Goal: Task Accomplishment & Management: Use online tool/utility

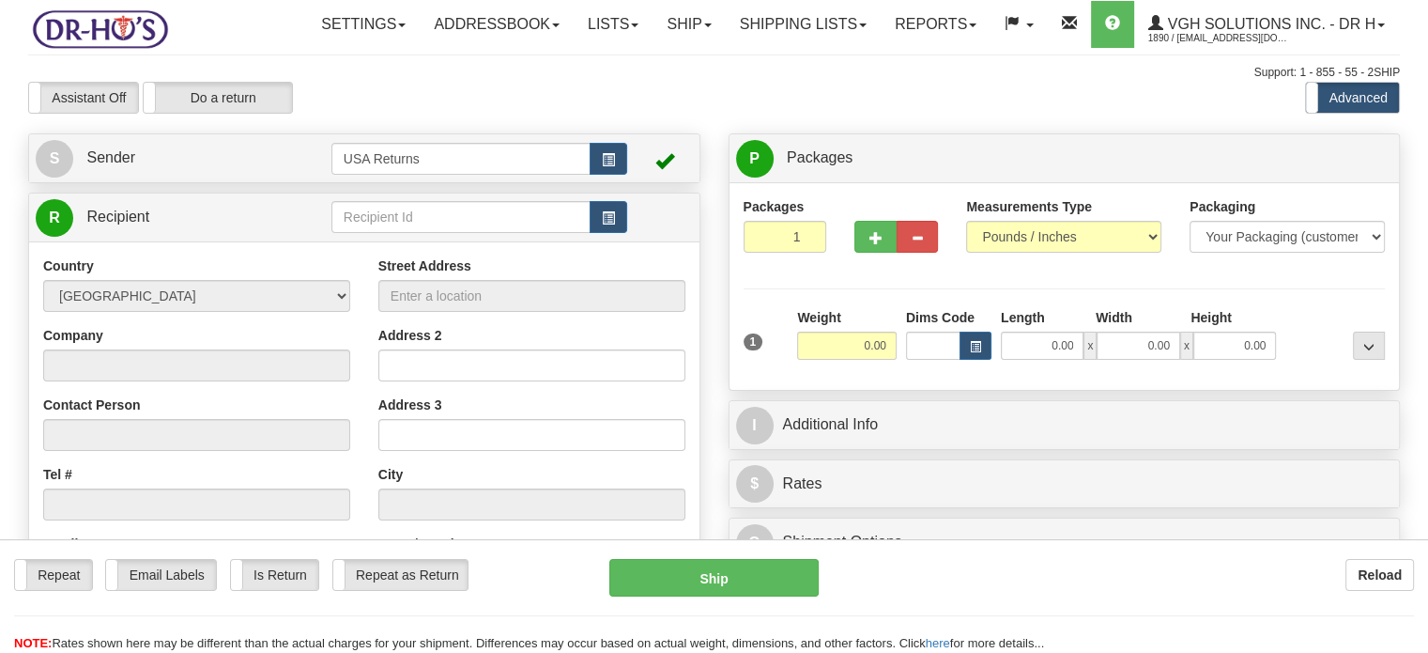
drag, startPoint x: 0, startPoint y: 0, endPoint x: 184, endPoint y: 69, distance: 196.4
click at [184, 69] on div "Toggle navigation Settings Shipping Preferences Fields Preferences New" at bounding box center [714, 499] width 1428 height 999
click at [594, 175] on button "button" at bounding box center [609, 159] width 38 height 32
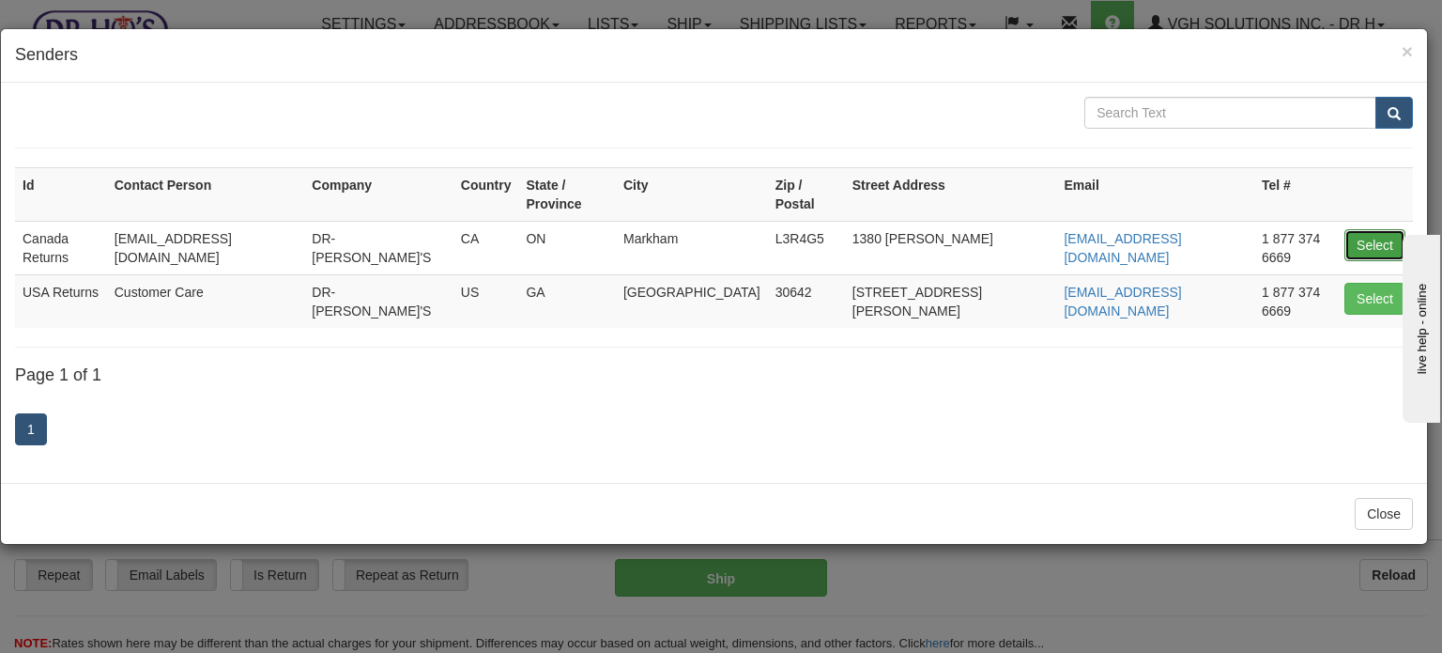
click at [1374, 229] on button "Select" at bounding box center [1375, 245] width 61 height 32
type input "Canada Returns"
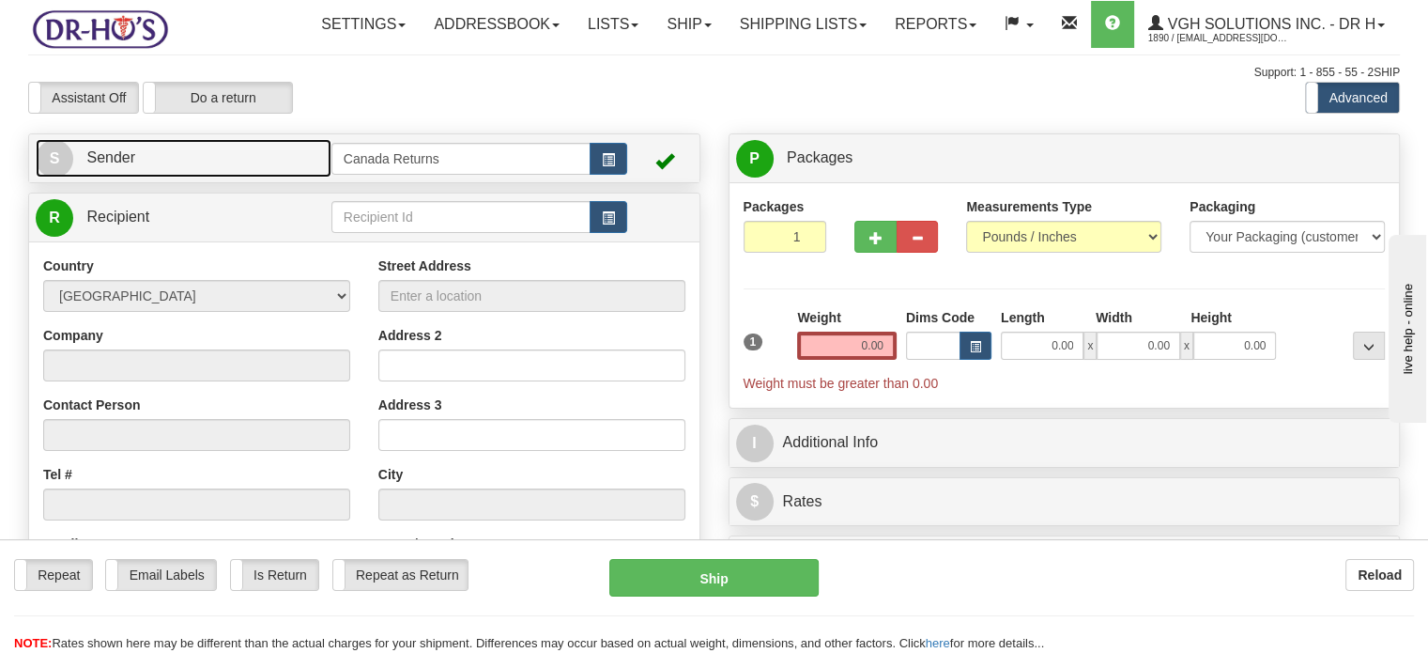
click at [202, 177] on link "S Sender" at bounding box center [184, 158] width 296 height 38
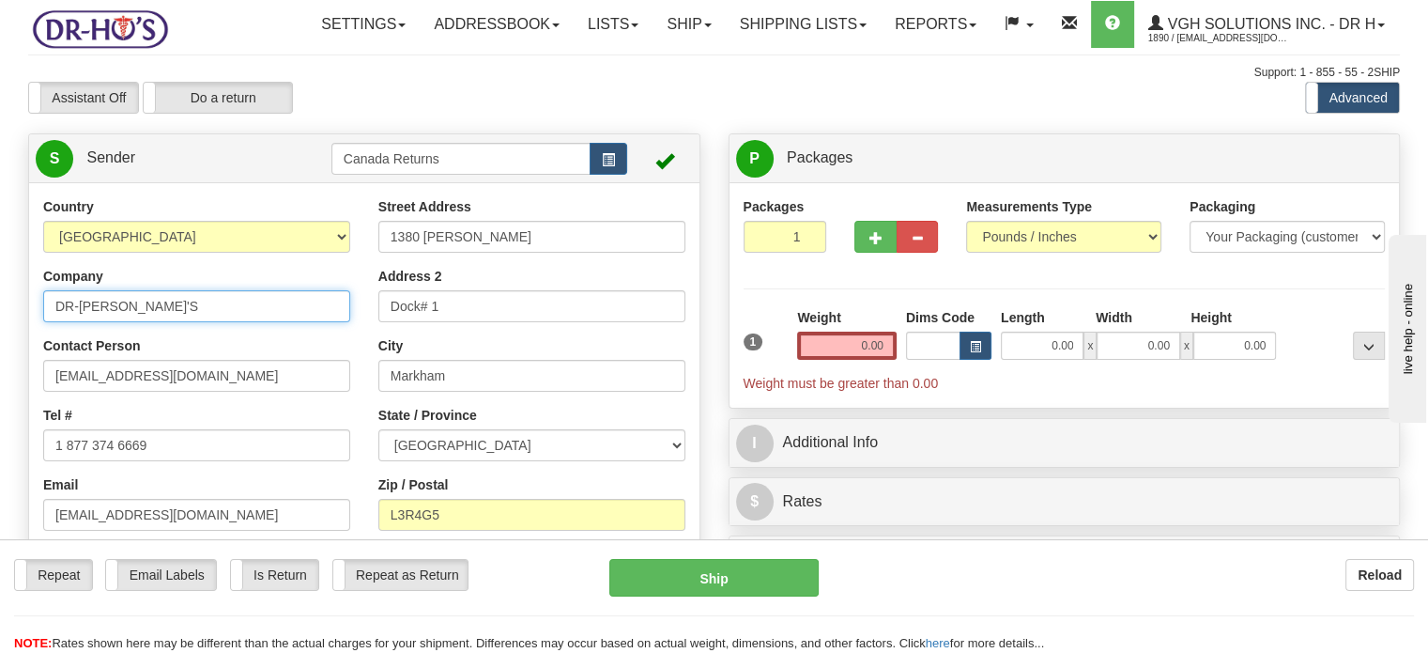
click at [194, 322] on input "DR-[PERSON_NAME]'S" at bounding box center [196, 306] width 307 height 32
type input "[PERSON_NAME]"
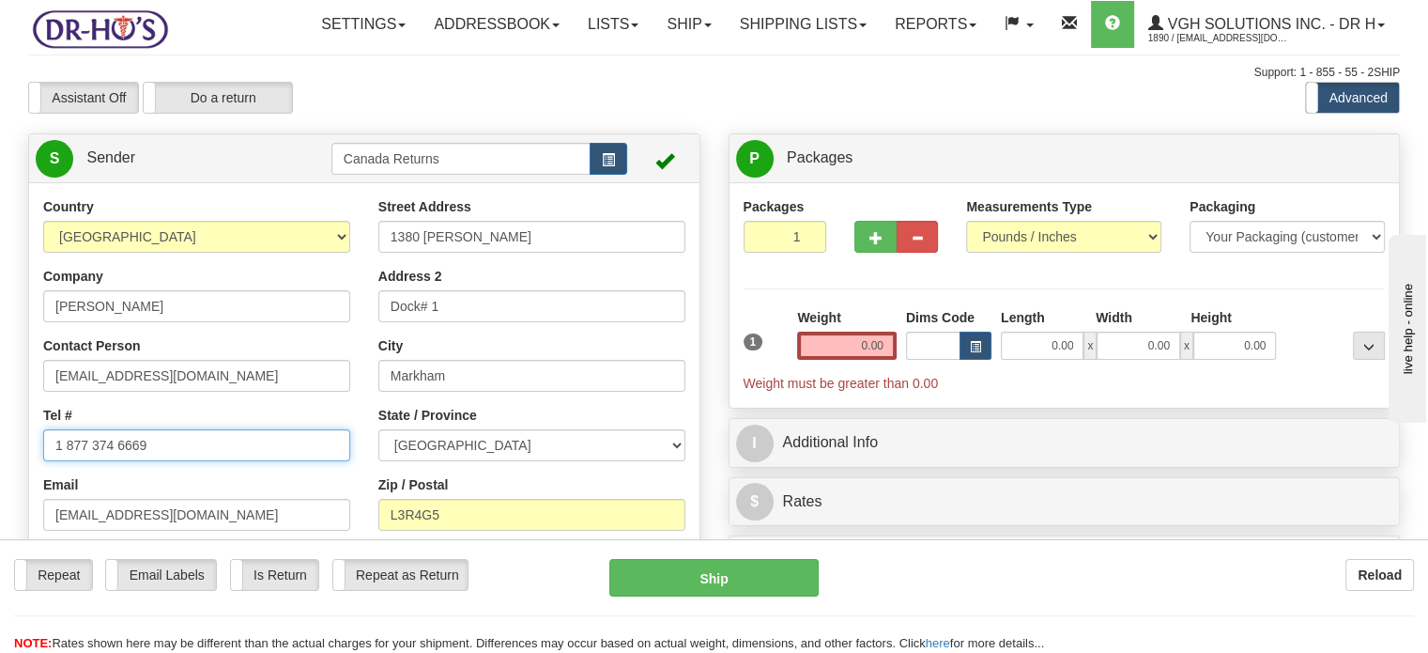
click at [229, 461] on input "1 877 374 6669" at bounding box center [196, 445] width 307 height 32
paste input "306434893"
click at [229, 461] on input "3064348939" at bounding box center [196, 445] width 307 height 32
type input "3064348939"
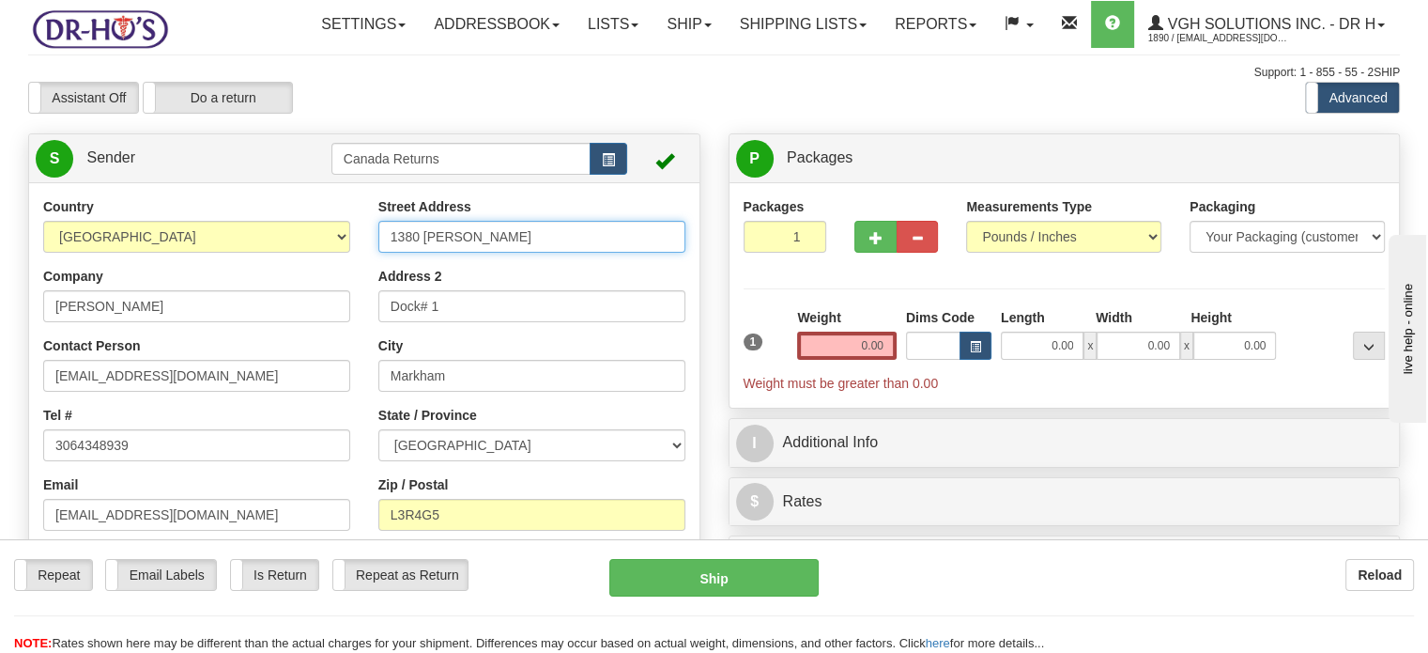
click at [456, 253] on input "1380 [PERSON_NAME]" at bounding box center [531, 237] width 307 height 32
paste input "MOOSOMIN BOX 1518, [GEOGRAPHIC_DATA] ([GEOGRAPHIC_DATA]"
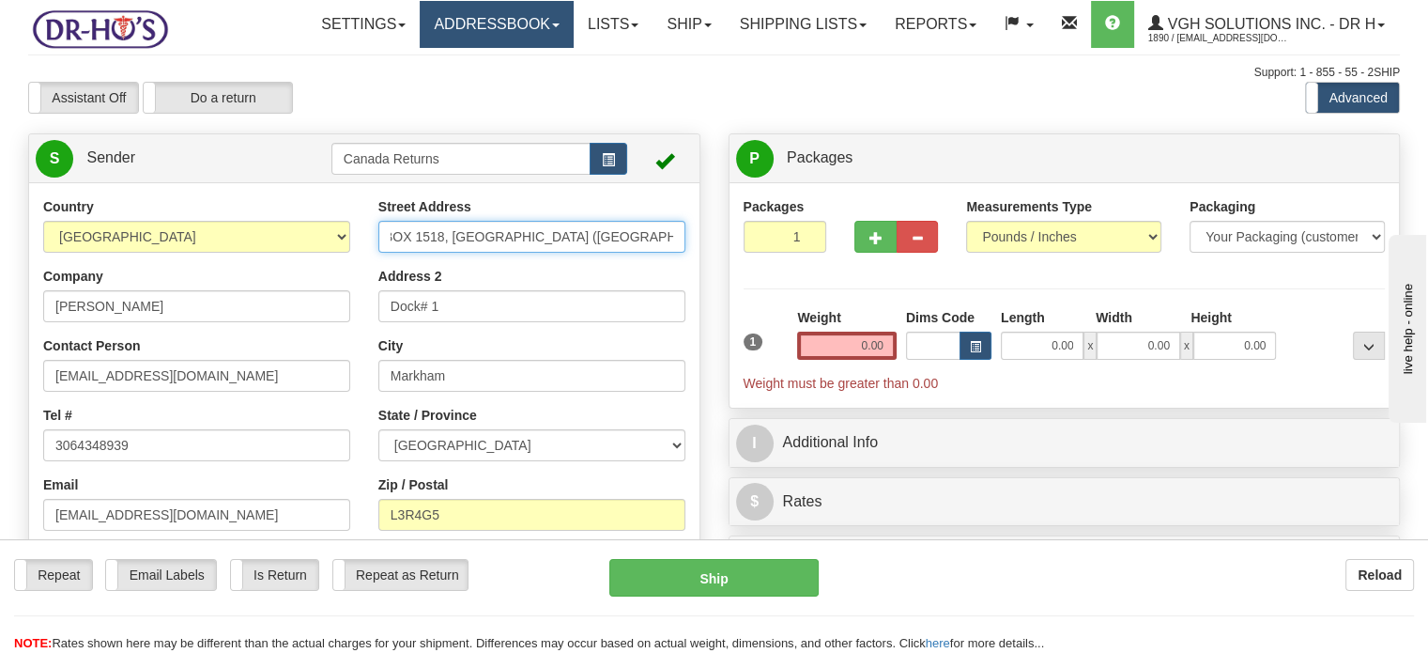
type input "MOOSOMIN BOX 1518, [GEOGRAPHIC_DATA] ([GEOGRAPHIC_DATA]"
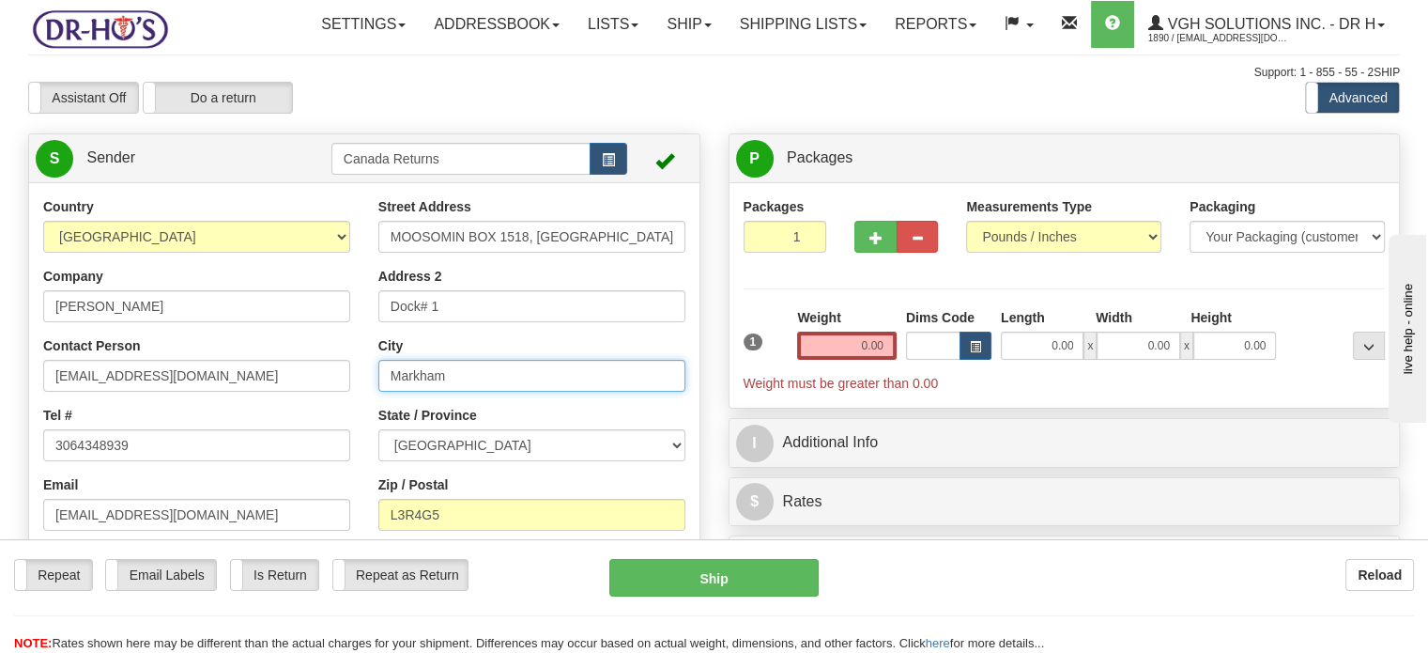
click at [509, 392] on input "Markham" at bounding box center [531, 376] width 307 height 32
drag, startPoint x: 509, startPoint y: 432, endPoint x: 507, endPoint y: 343, distance: 89.2
click at [507, 343] on div "Street Address MOOSOMIN BOX 1518, [GEOGRAPHIC_DATA] ([GEOGRAPHIC_DATA] Address …" at bounding box center [531, 415] width 335 height 436
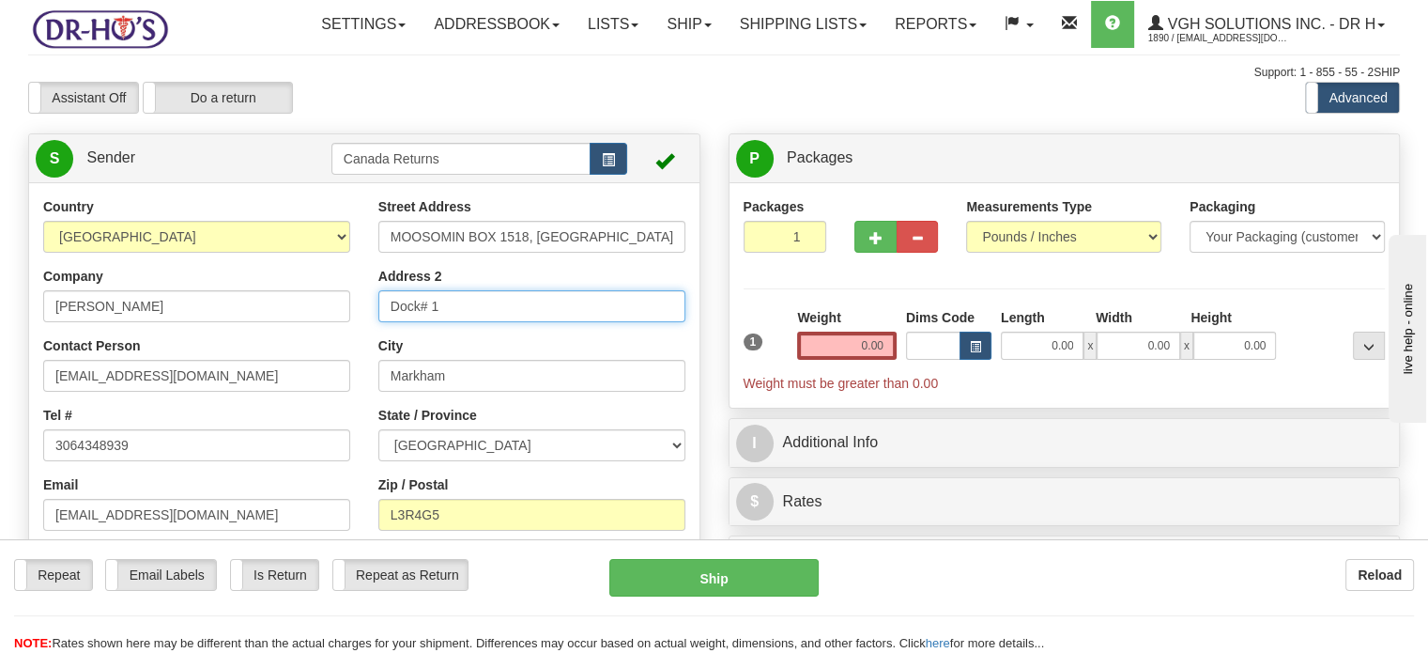
click at [507, 322] on input "Dock# 1" at bounding box center [531, 306] width 307 height 32
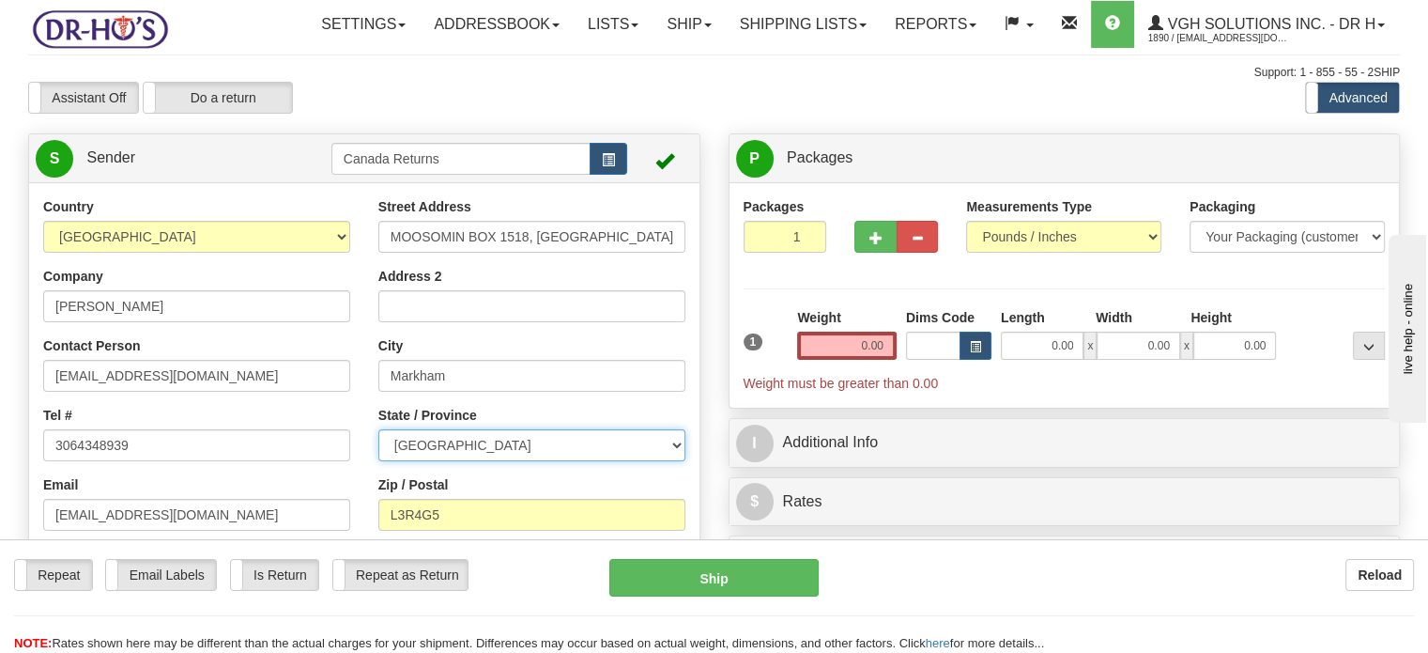
click at [533, 461] on select "[GEOGRAPHIC_DATA] [GEOGRAPHIC_DATA] [GEOGRAPHIC_DATA] [GEOGRAPHIC_DATA] [GEOGRA…" at bounding box center [531, 445] width 307 height 32
select select "SK"
click at [378, 461] on select "[GEOGRAPHIC_DATA] [GEOGRAPHIC_DATA] [GEOGRAPHIC_DATA] [GEOGRAPHIC_DATA] [GEOGRA…" at bounding box center [531, 445] width 307 height 32
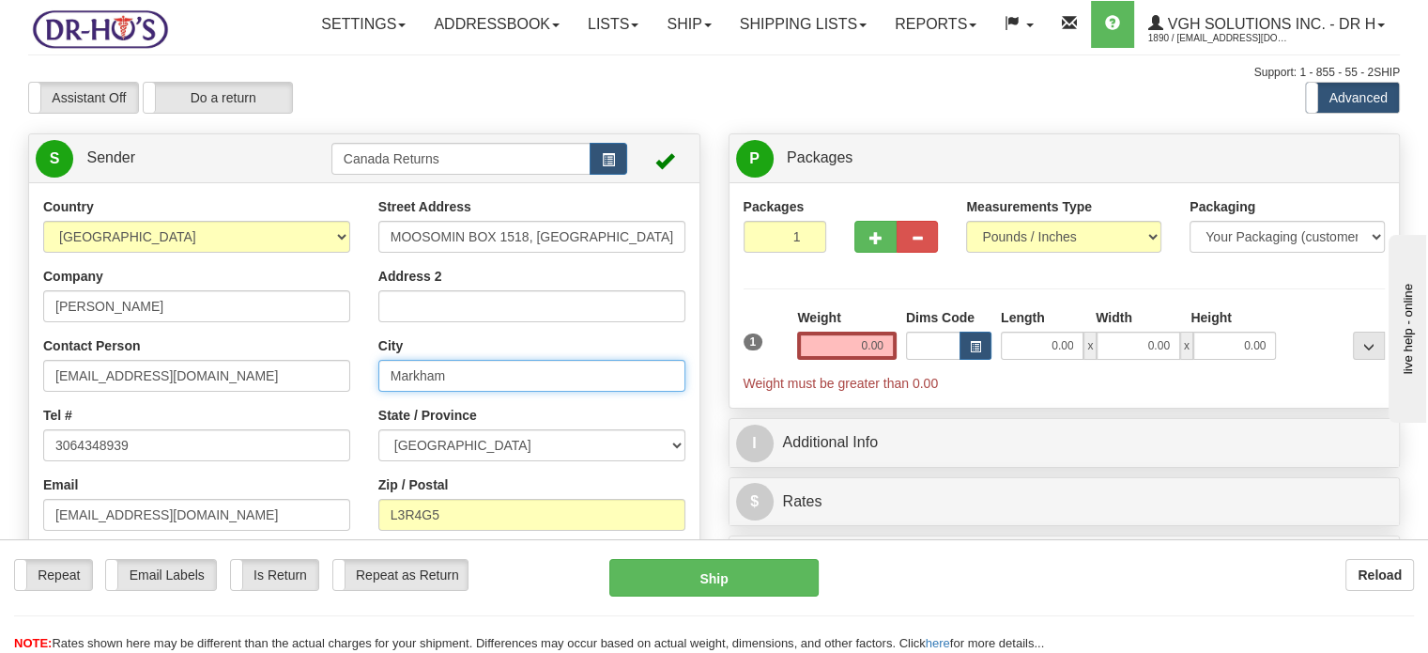
click at [552, 392] on input "Markham" at bounding box center [531, 376] width 307 height 32
paste input "[GEOGRAPHIC_DATA], S0G3N0"
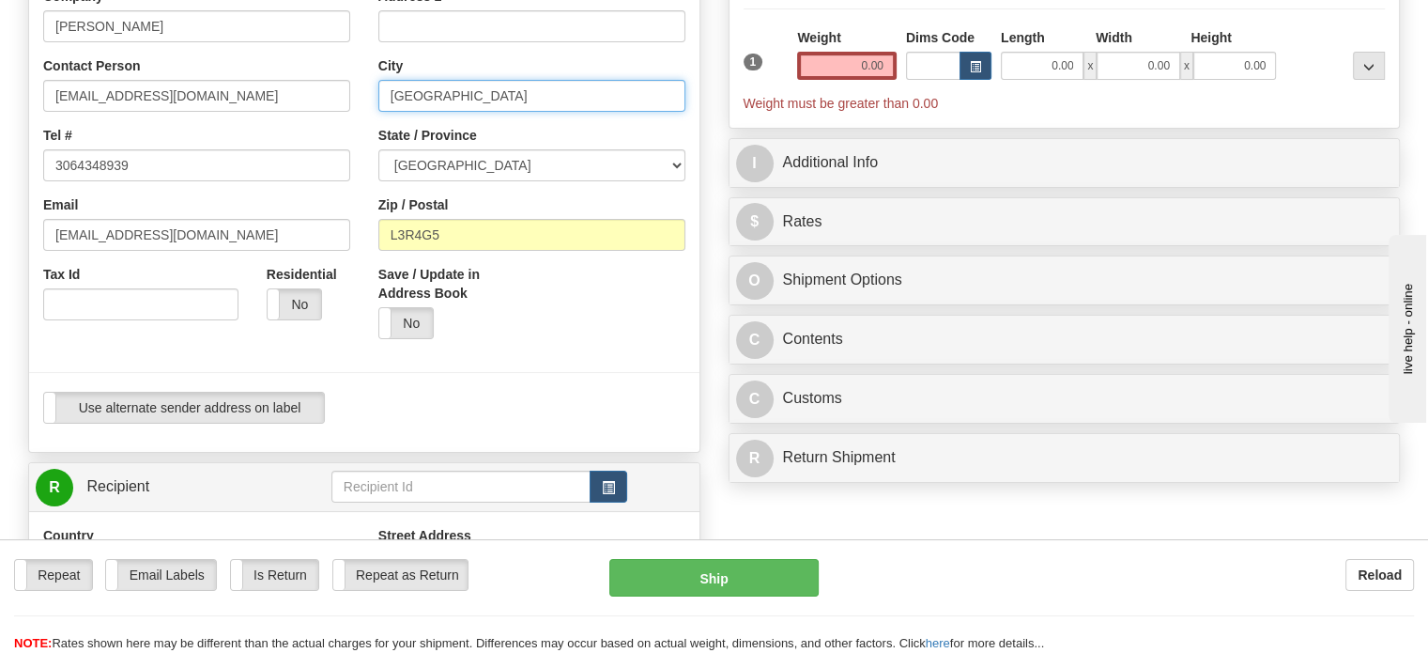
scroll to position [224, 0]
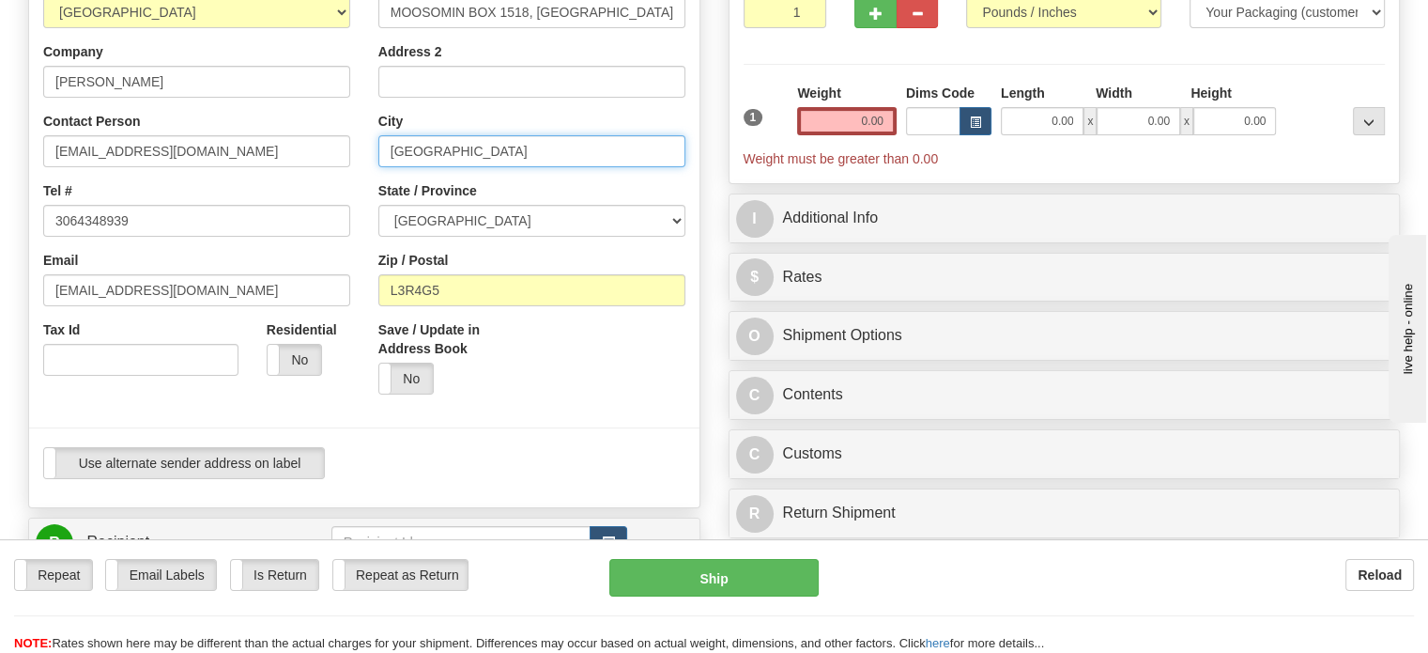
type input "[GEOGRAPHIC_DATA]"
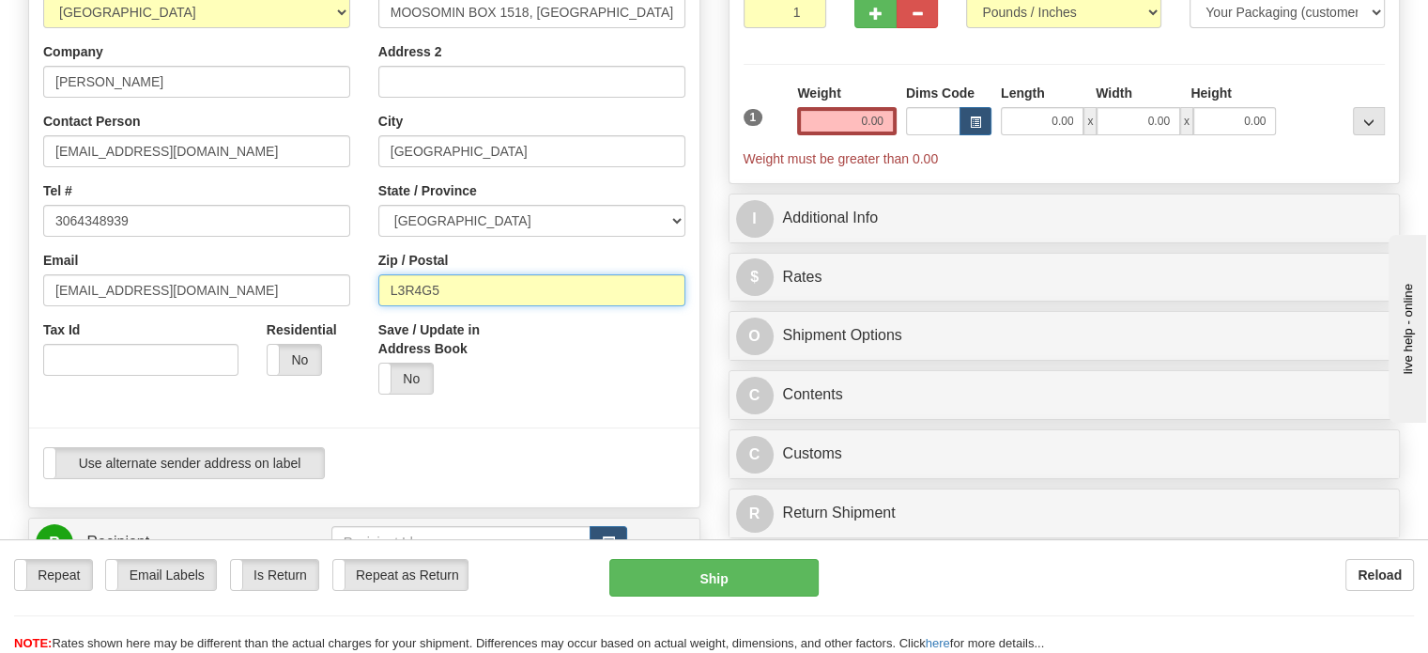
click at [502, 306] on input "L3R4G5" at bounding box center [531, 290] width 307 height 32
paste input "[GEOGRAPHIC_DATA], S0G3N0"
click at [502, 306] on input "[GEOGRAPHIC_DATA], S0G3N0" at bounding box center [531, 290] width 307 height 32
click at [481, 306] on input "[GEOGRAPHIC_DATA], S0G3N0" at bounding box center [531, 290] width 307 height 32
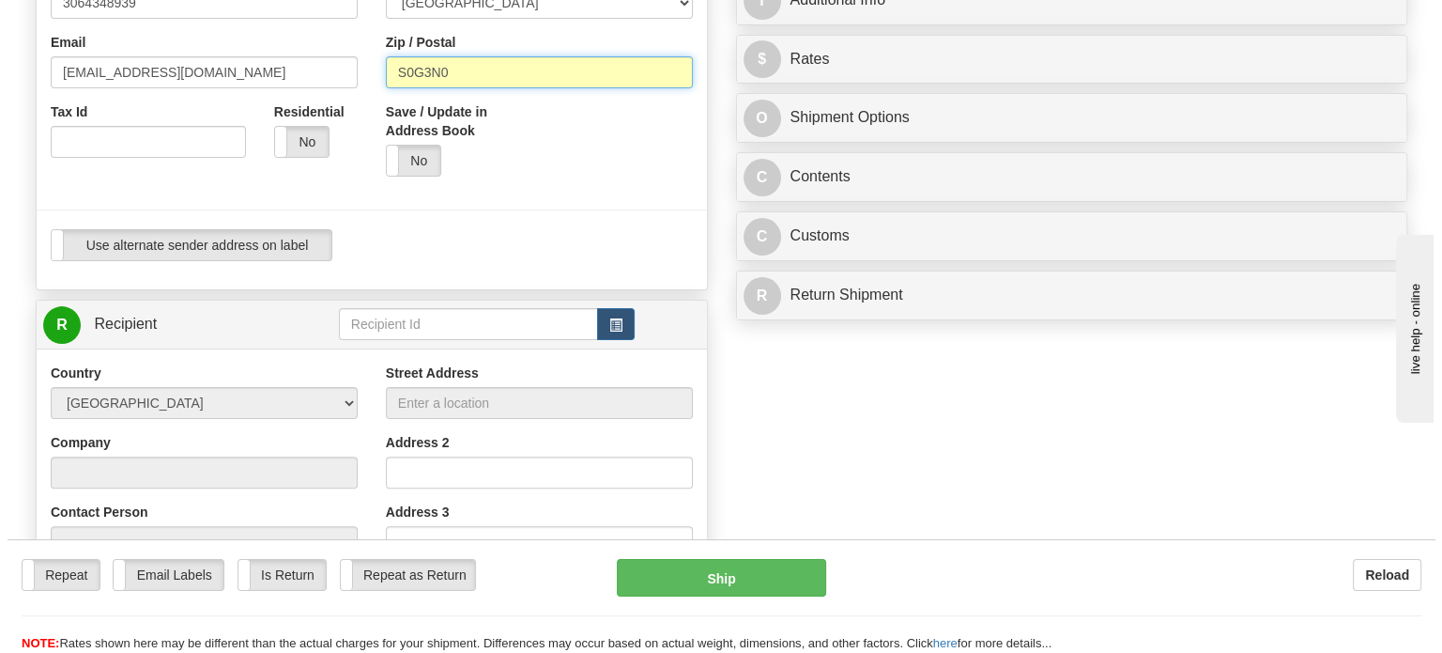
scroll to position [632, 0]
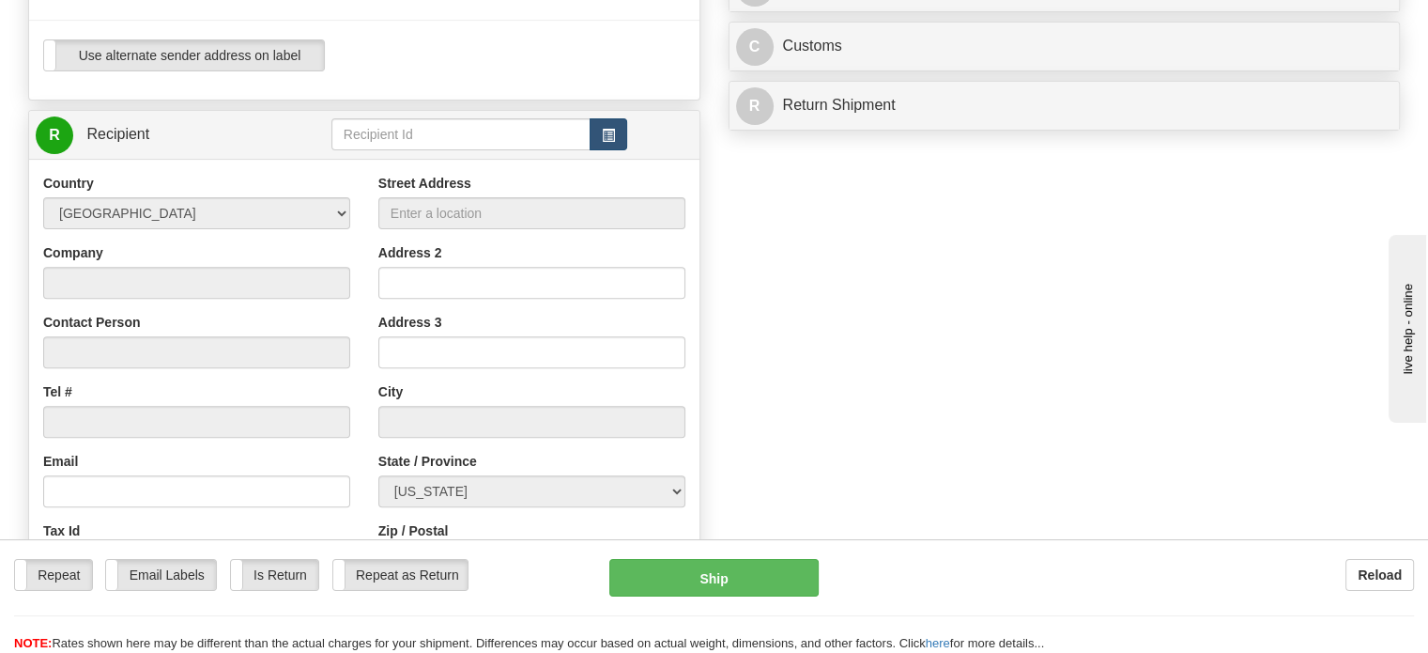
type input "S0G3N0"
click at [616, 150] on button "button" at bounding box center [609, 134] width 38 height 32
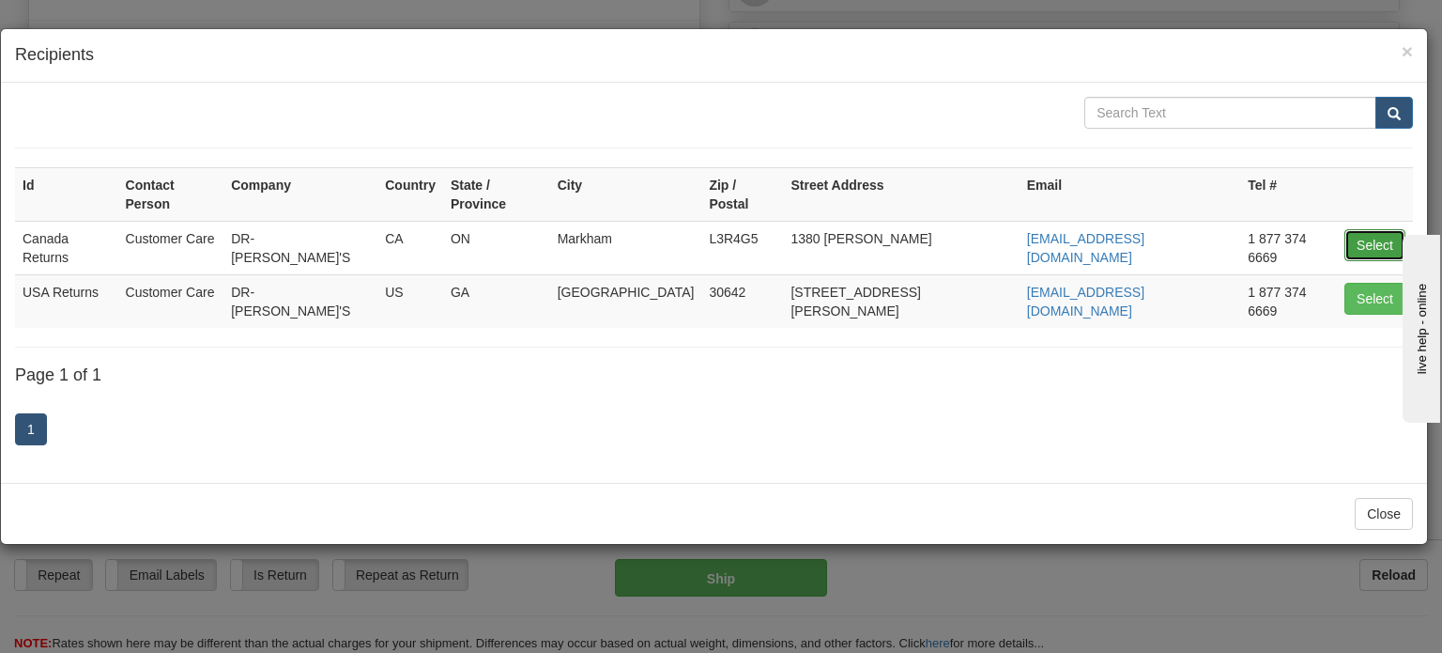
click at [1358, 231] on button "Select" at bounding box center [1375, 245] width 61 height 32
type input "Canada Returns"
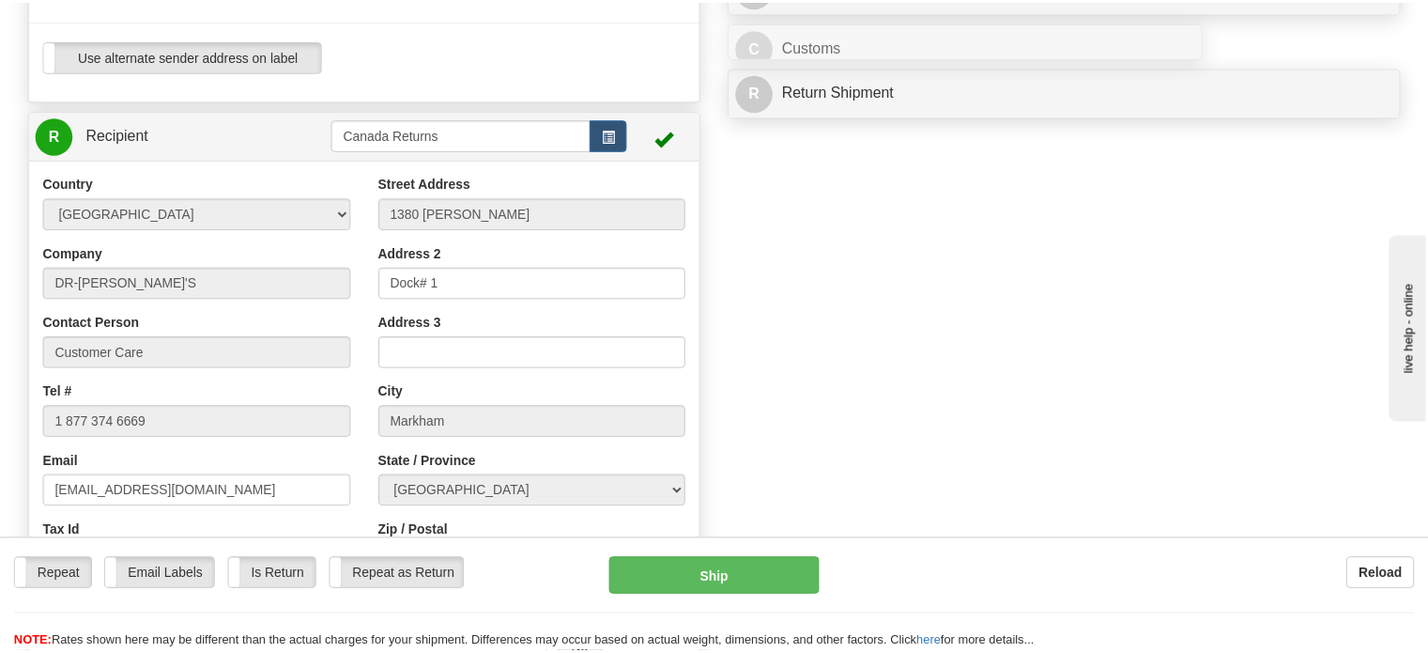
scroll to position [63, 0]
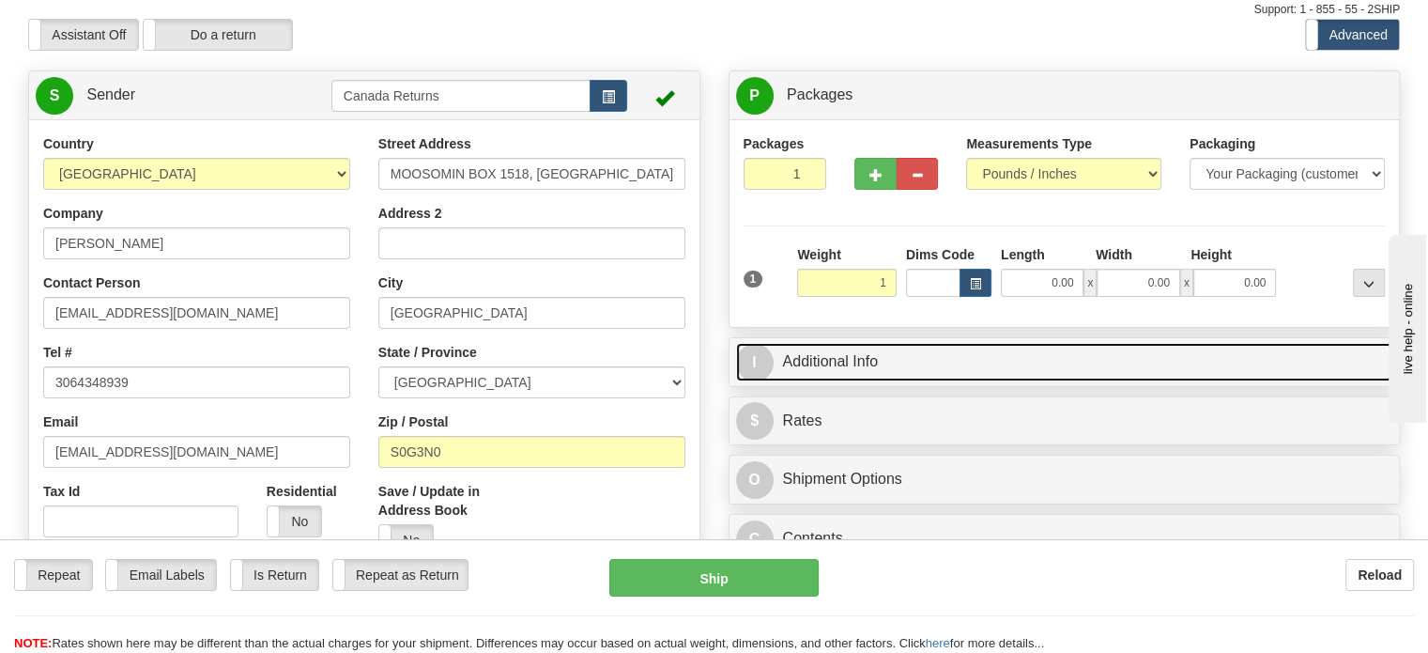
type input "1.00"
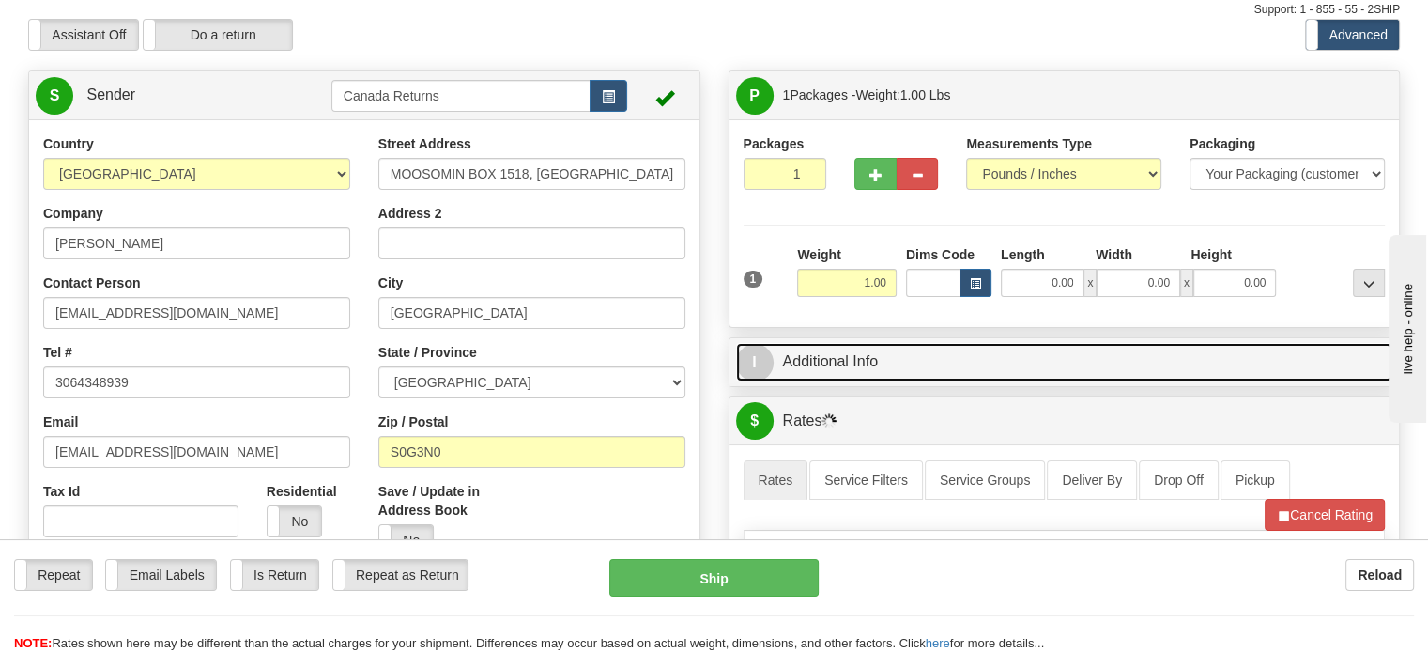
click at [949, 381] on link "I Additional Info" at bounding box center [1064, 362] width 657 height 38
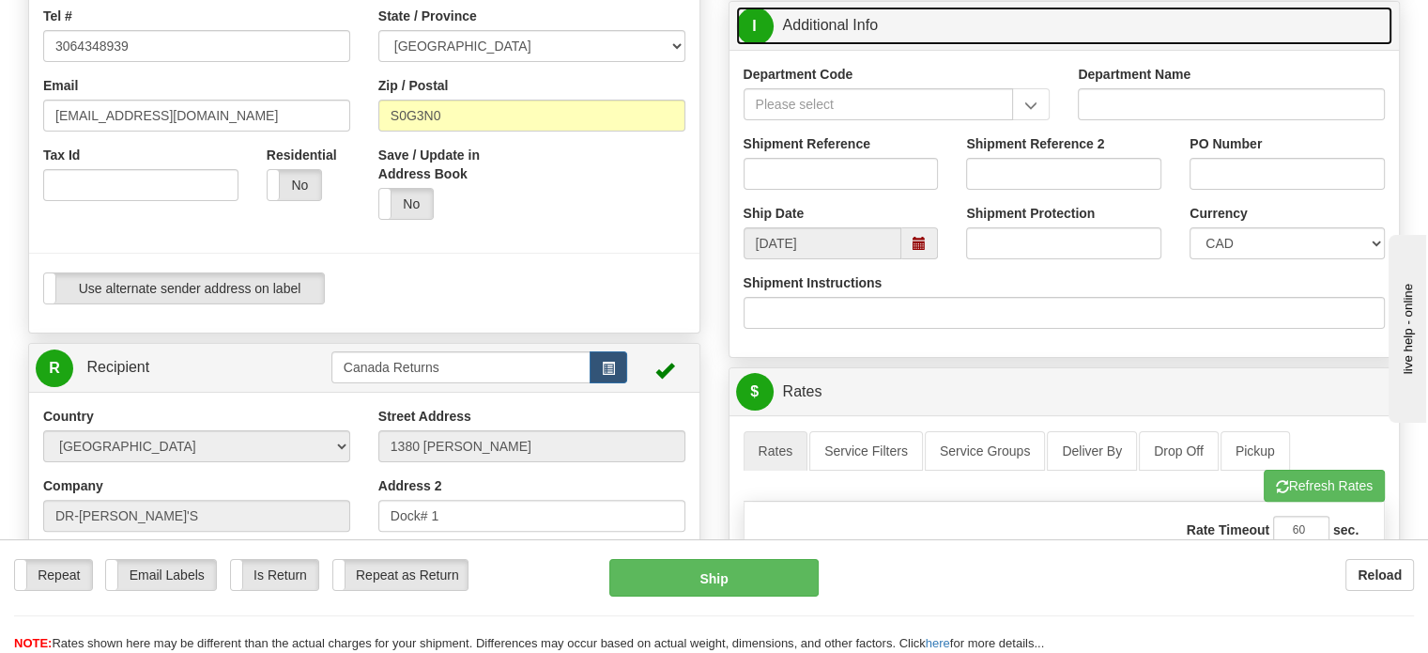
scroll to position [456, 0]
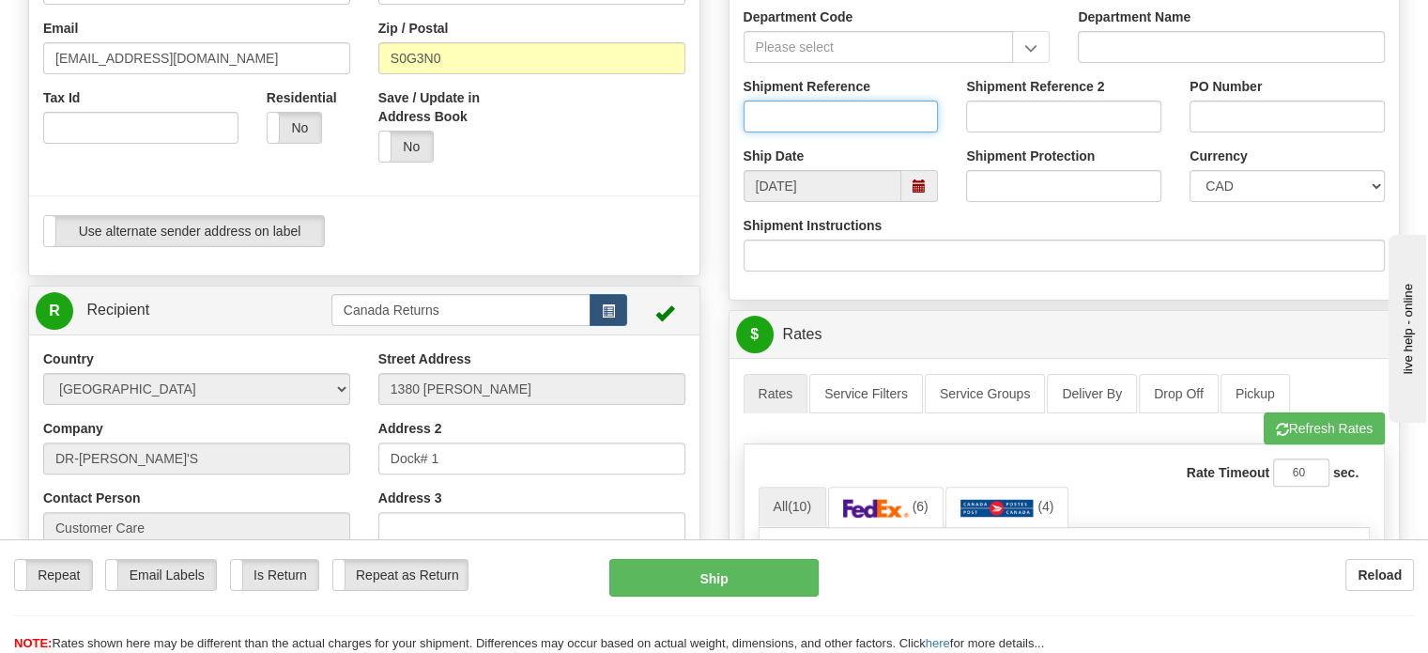
paste input "1179437"
click at [855, 132] on input "1179437" at bounding box center [841, 116] width 195 height 32
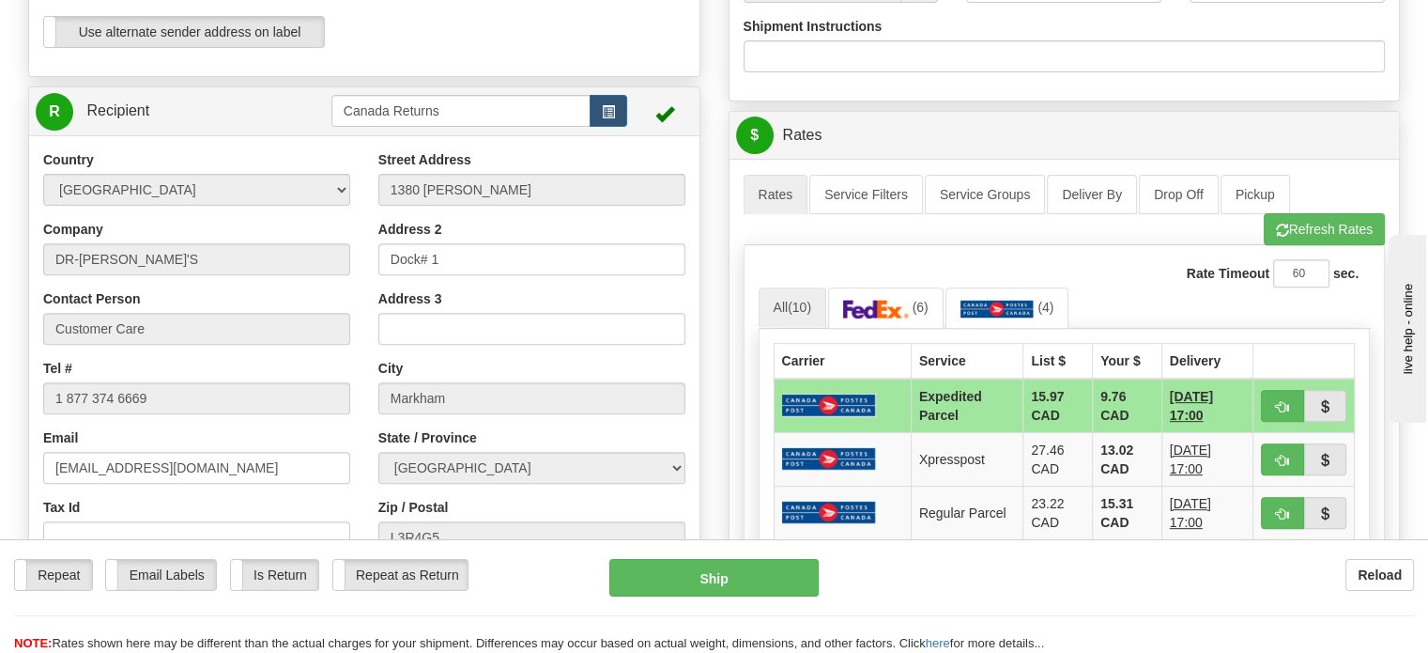
scroll to position [687, 0]
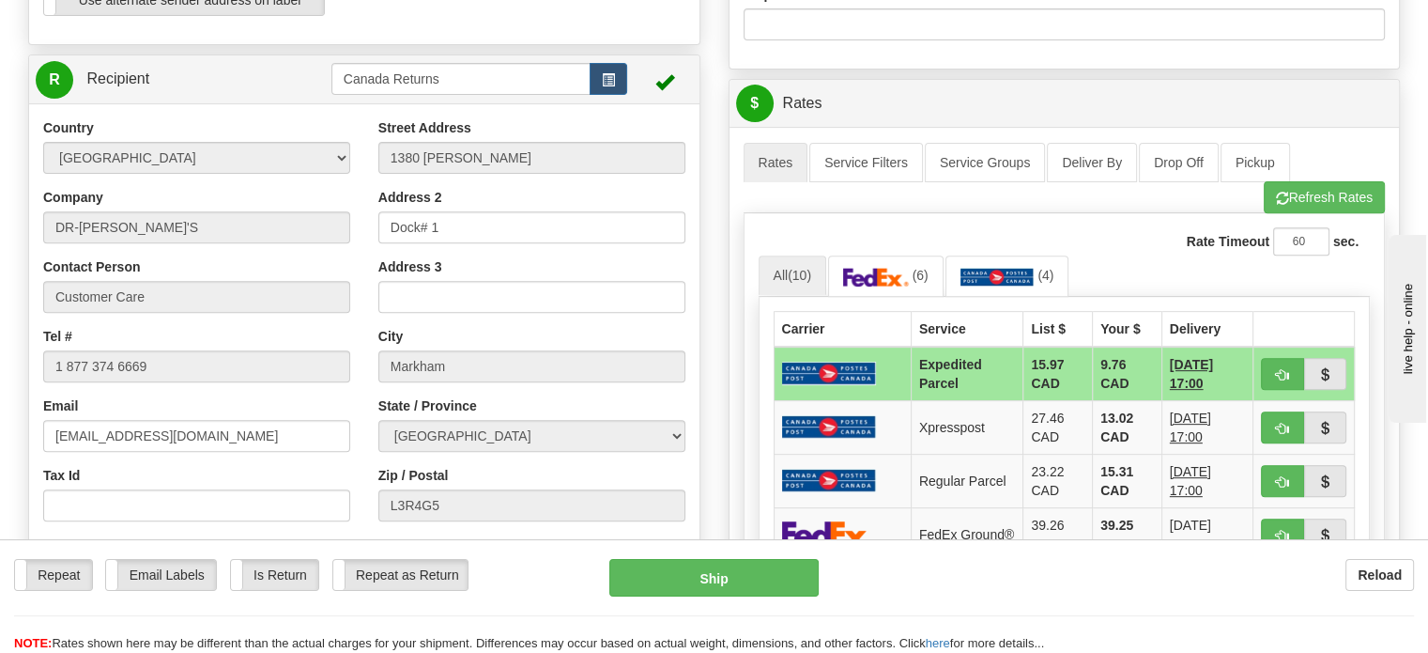
type input "1179437"
drag, startPoint x: 696, startPoint y: 602, endPoint x: 700, endPoint y: 592, distance: 10.5
click at [700, 592] on div "Repeat Repeat Email Labels Email Labels Edit Is Return Is Return Repeat as Retu…" at bounding box center [714, 606] width 1428 height 94
click at [700, 592] on button "Ship" at bounding box center [714, 578] width 210 height 38
type input "DOM.EP"
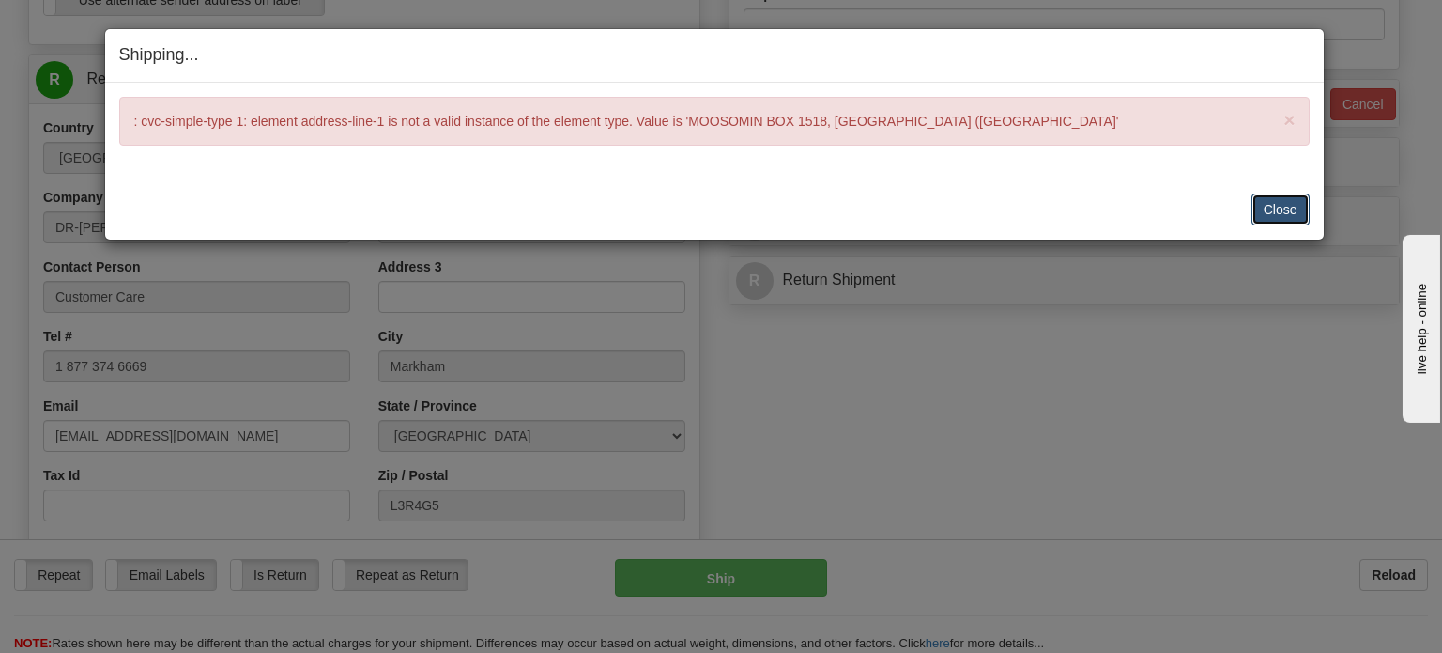
click at [1292, 213] on button "Close" at bounding box center [1281, 209] width 58 height 32
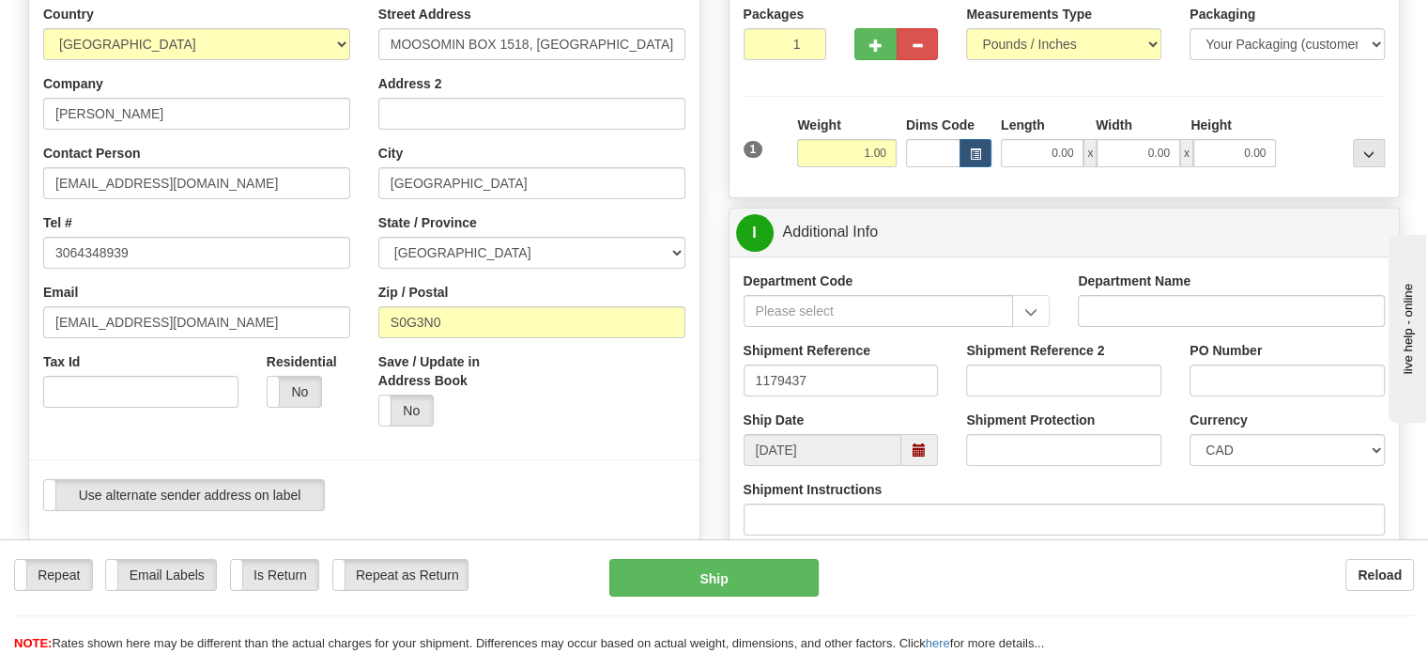
scroll to position [183, 0]
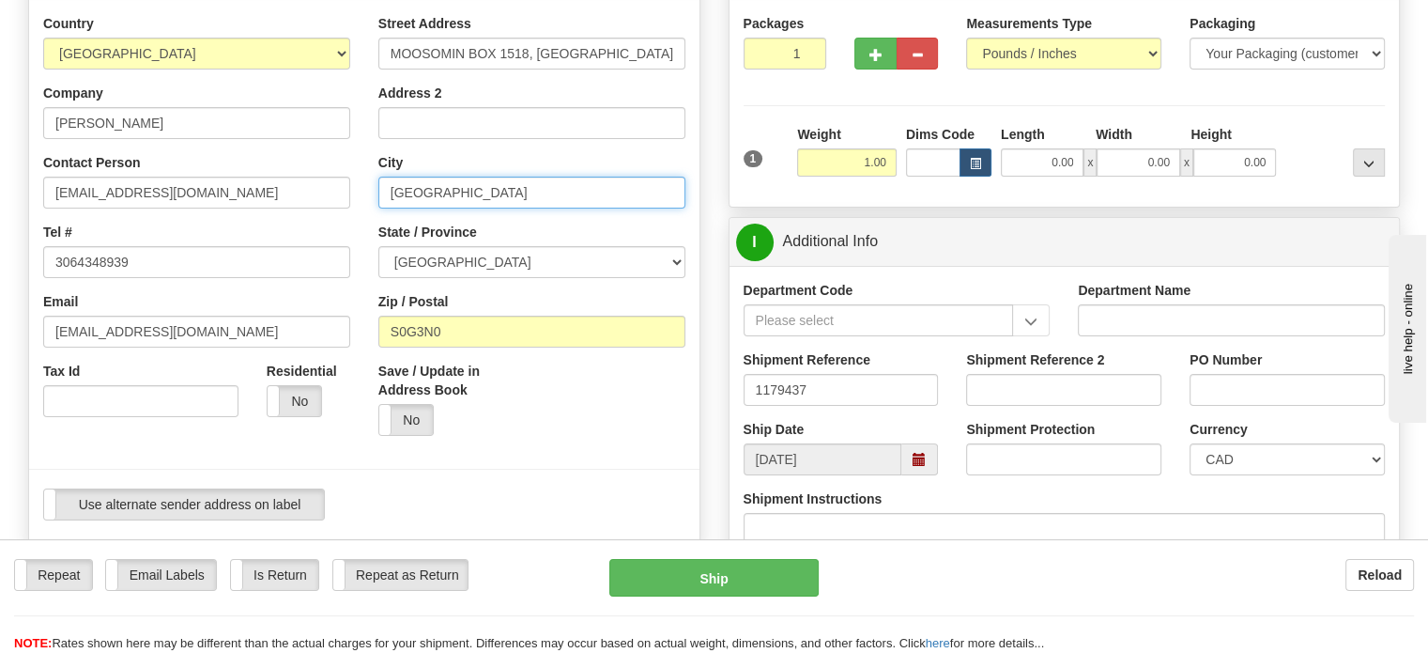
click at [607, 208] on input "[GEOGRAPHIC_DATA]" at bounding box center [531, 193] width 307 height 32
type input "[GEOGRAPHIC_DATA]"
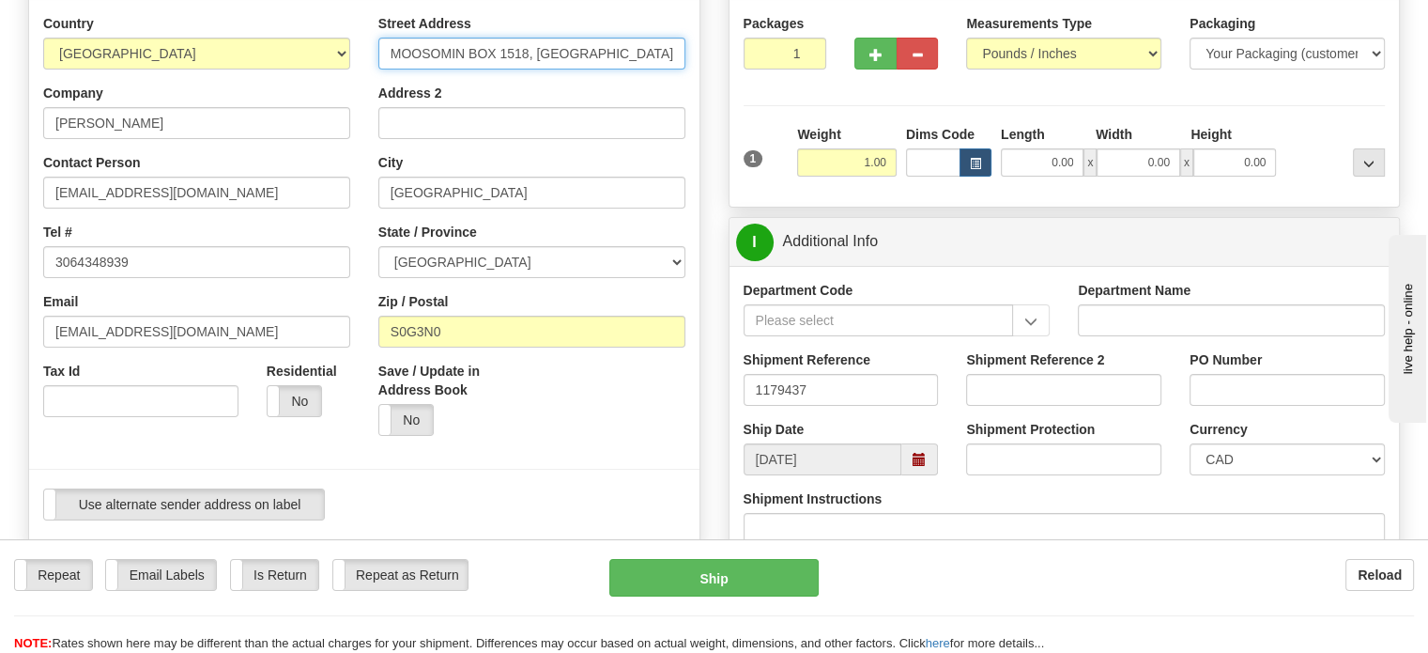
scroll to position [0, 85]
drag, startPoint x: 530, startPoint y: 95, endPoint x: 799, endPoint y: 120, distance: 270.7
type input "MOOSOMIN BOX 1518"
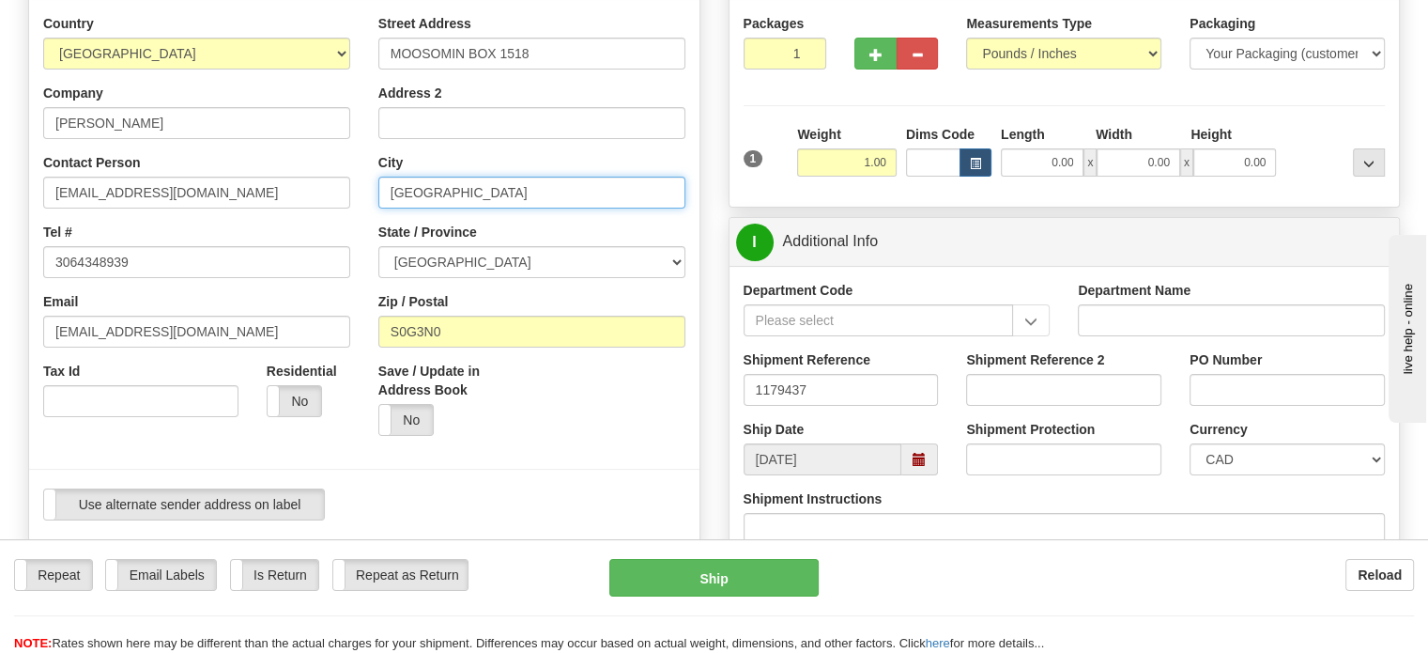
click at [577, 208] on input "[GEOGRAPHIC_DATA]" at bounding box center [531, 193] width 307 height 32
type input "[GEOGRAPHIC_DATA]"
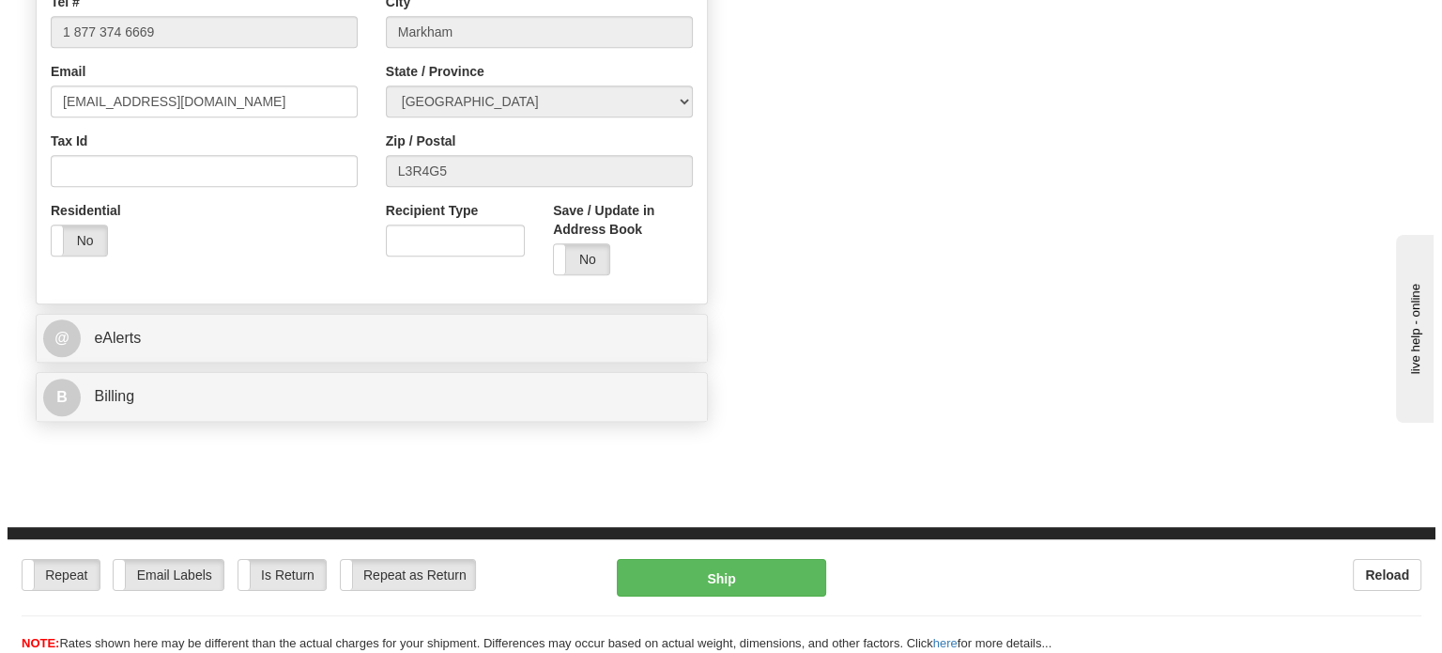
scroll to position [1046, 0]
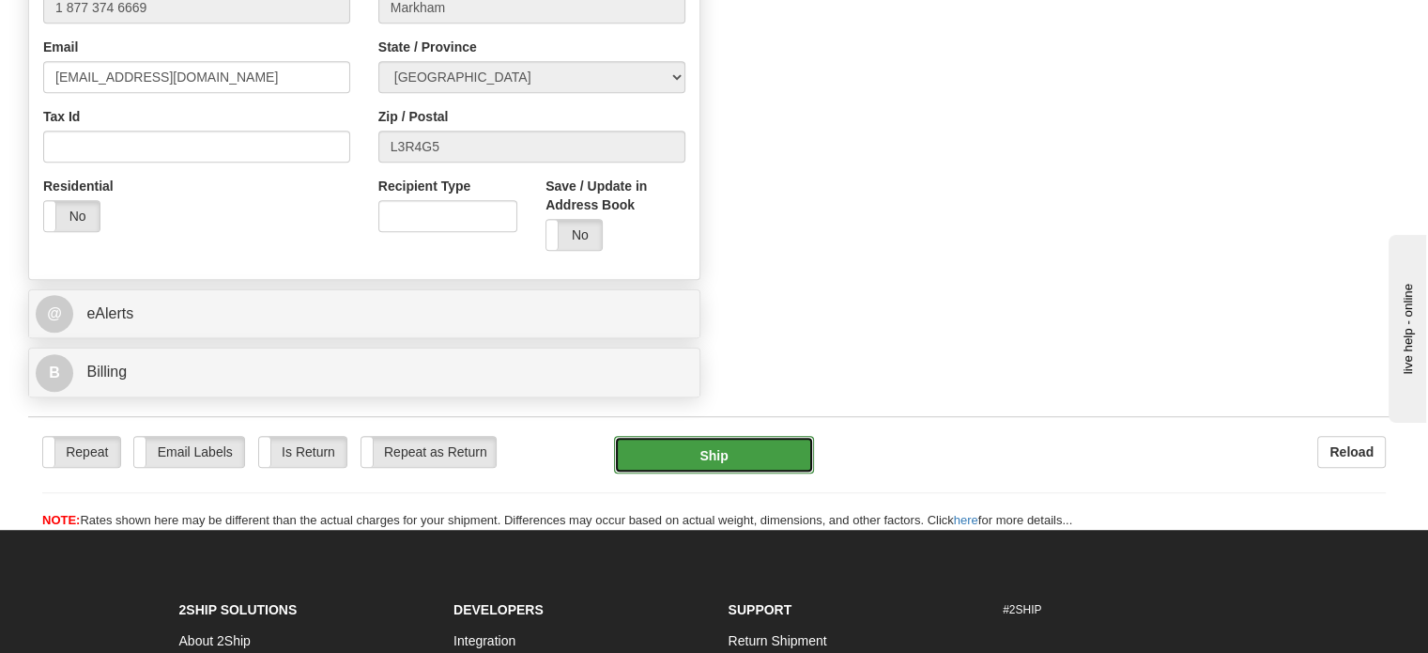
click at [725, 473] on button "Ship" at bounding box center [714, 455] width 201 height 38
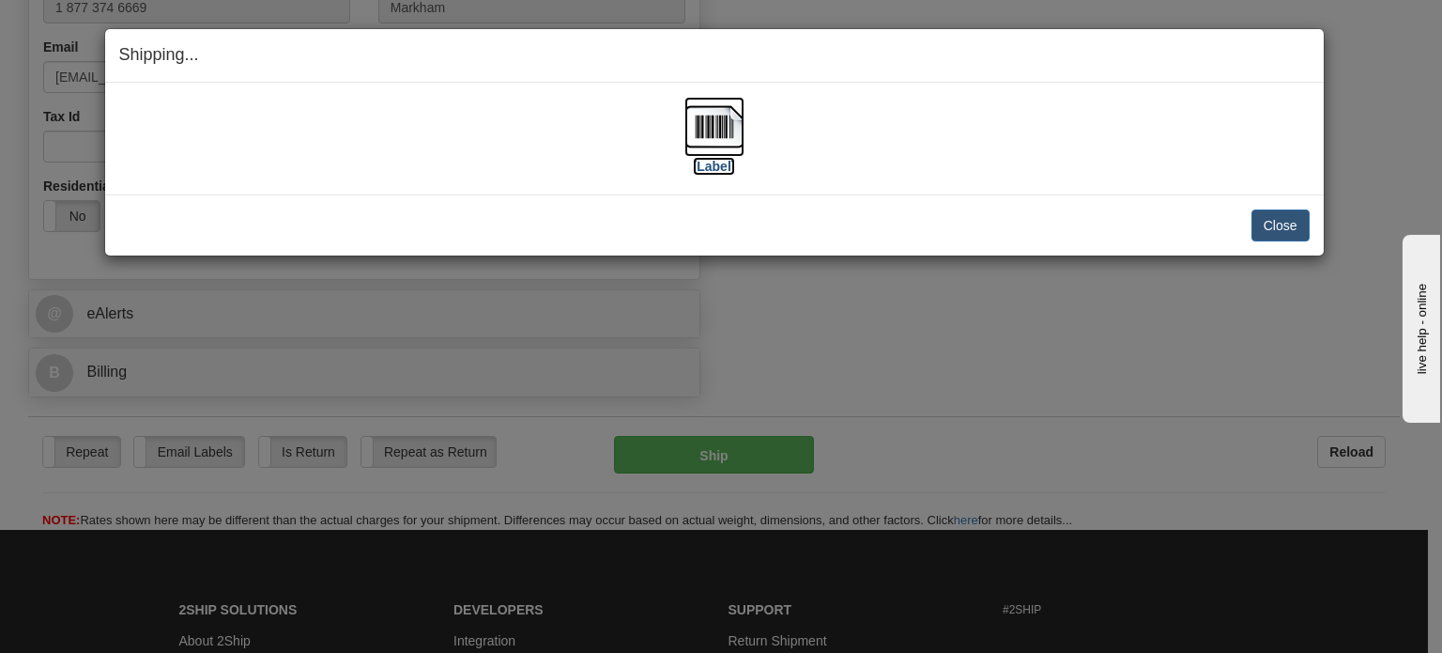
click at [699, 132] on img at bounding box center [715, 127] width 60 height 60
